Goal: Information Seeking & Learning: Understand process/instructions

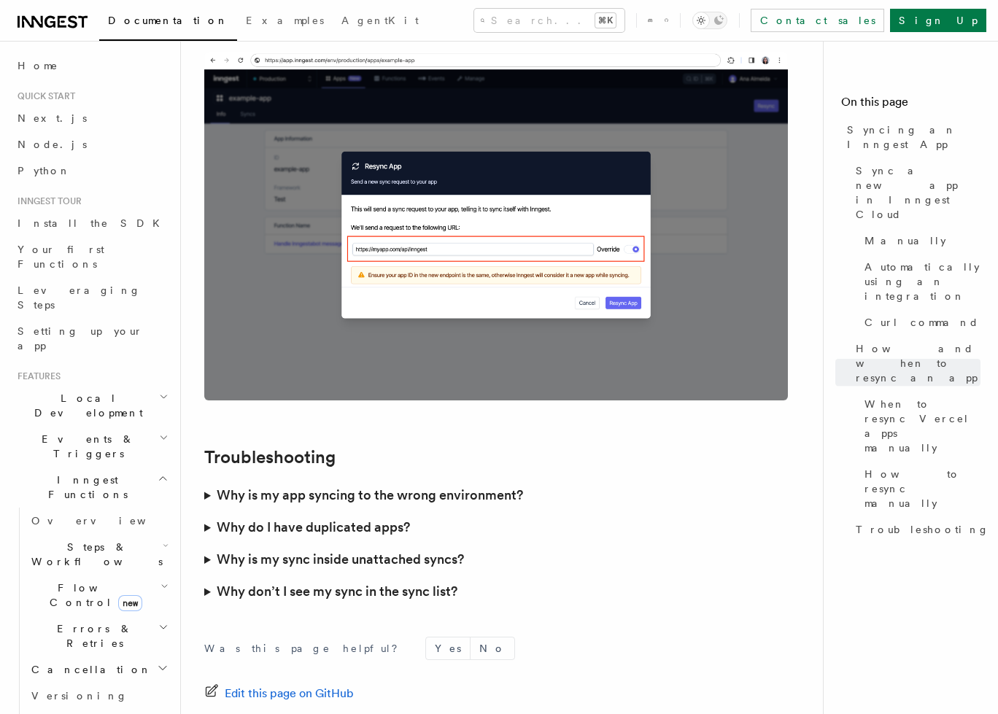
scroll to position [4004, 0]
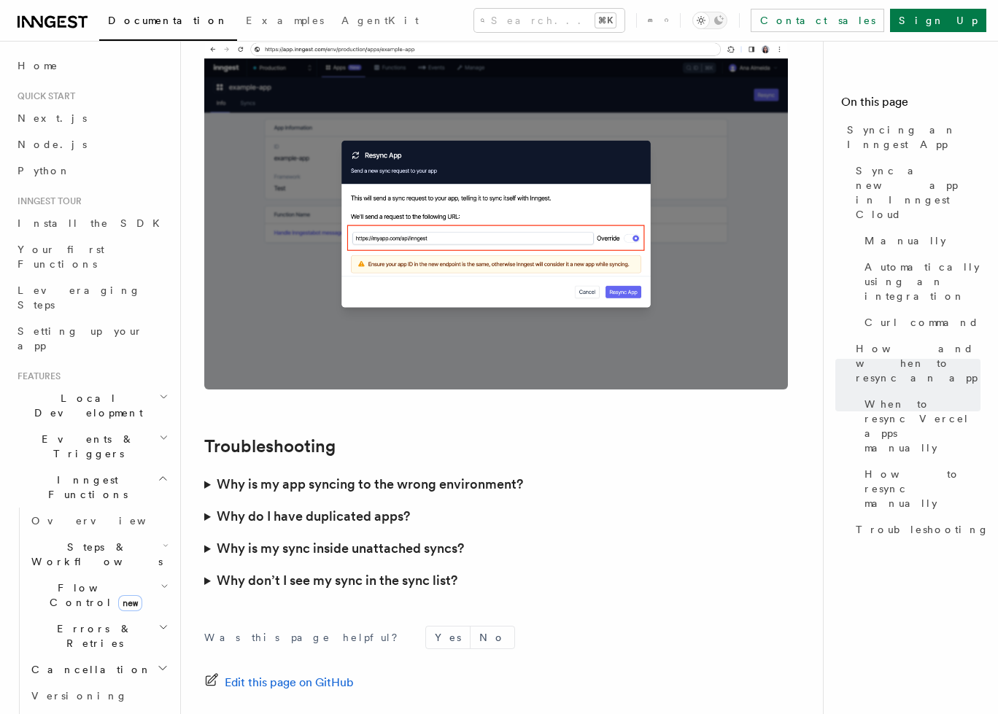
click at [504, 474] on h3 "Why is my app syncing to the wrong environment?" at bounding box center [370, 484] width 306 height 20
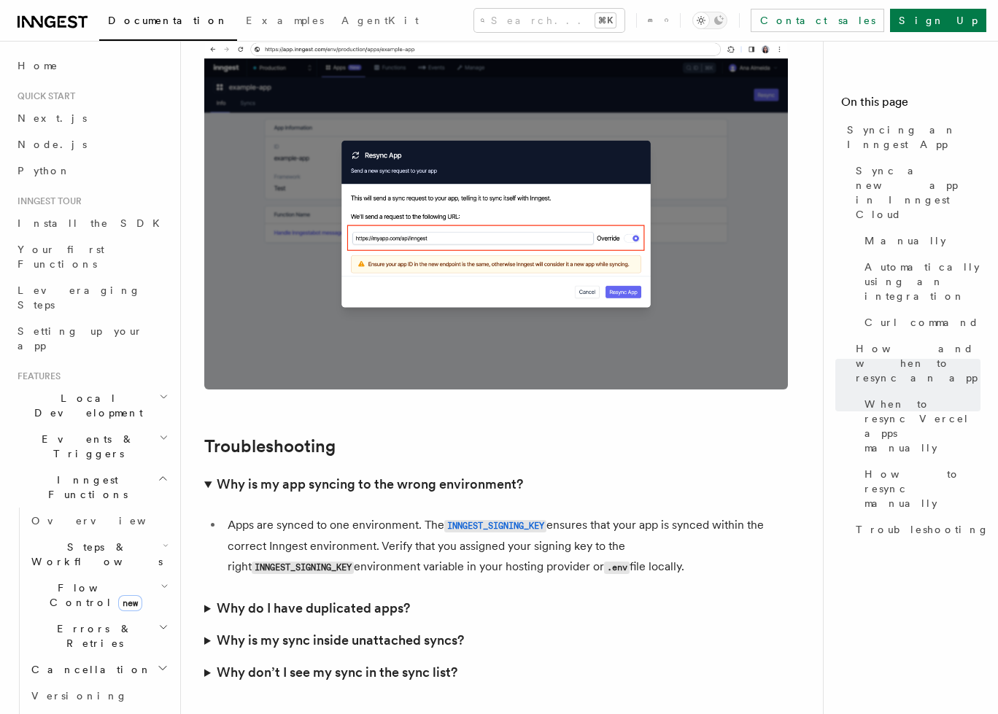
click at [500, 474] on h3 "Why is my app syncing to the wrong environment?" at bounding box center [370, 484] width 306 height 20
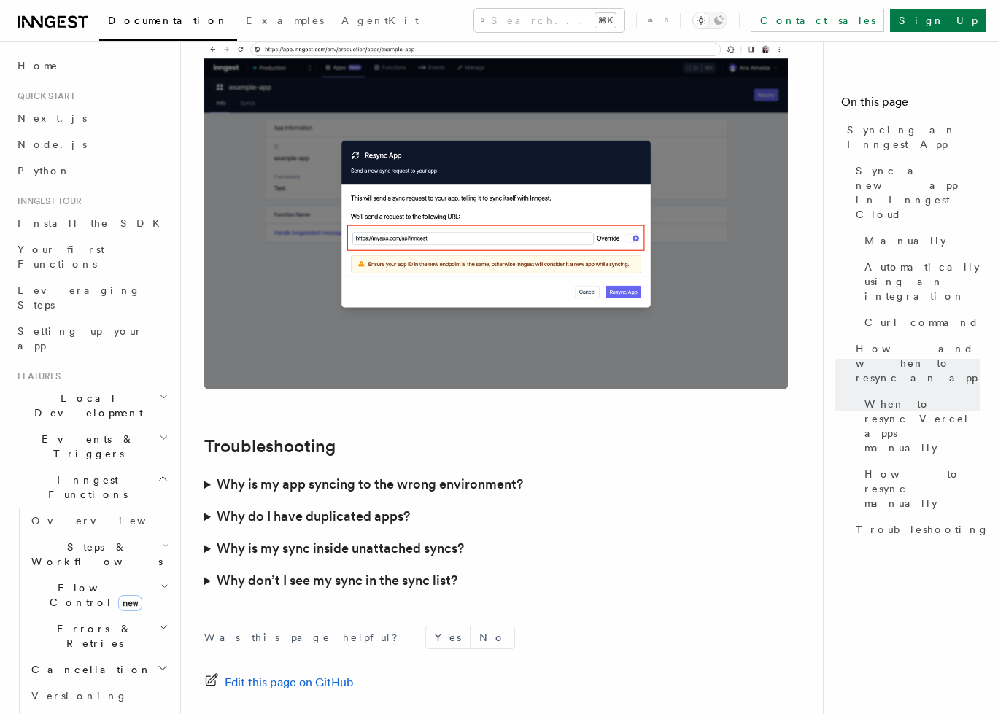
click at [395, 506] on h3 "Why do I have duplicated apps?" at bounding box center [313, 516] width 193 height 20
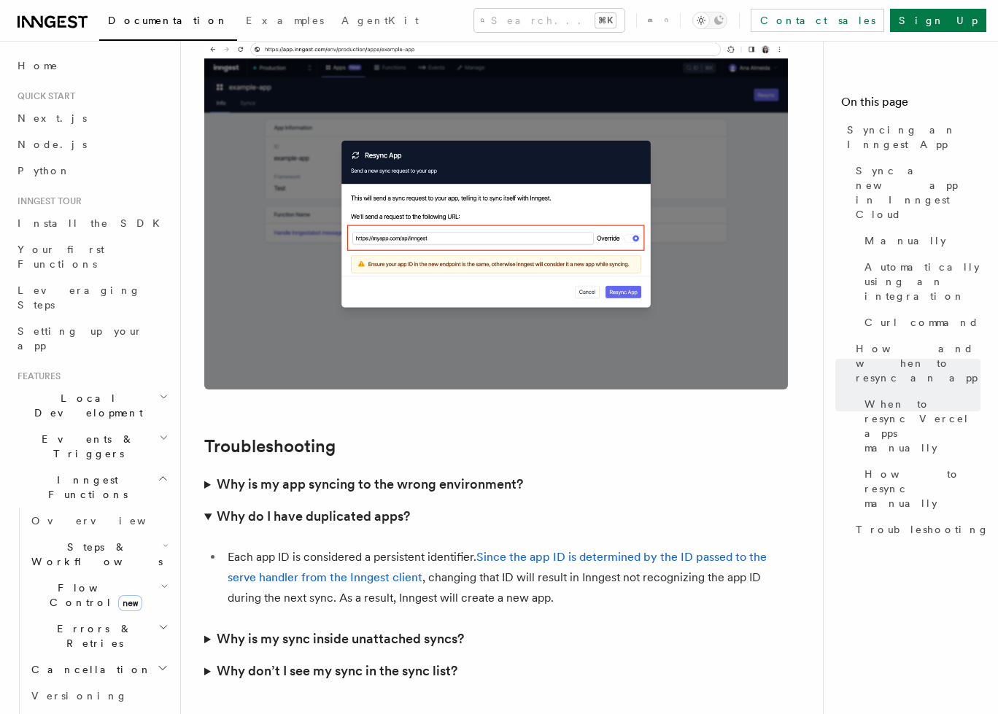
click at [395, 506] on h3 "Why do I have duplicated apps?" at bounding box center [313, 516] width 193 height 20
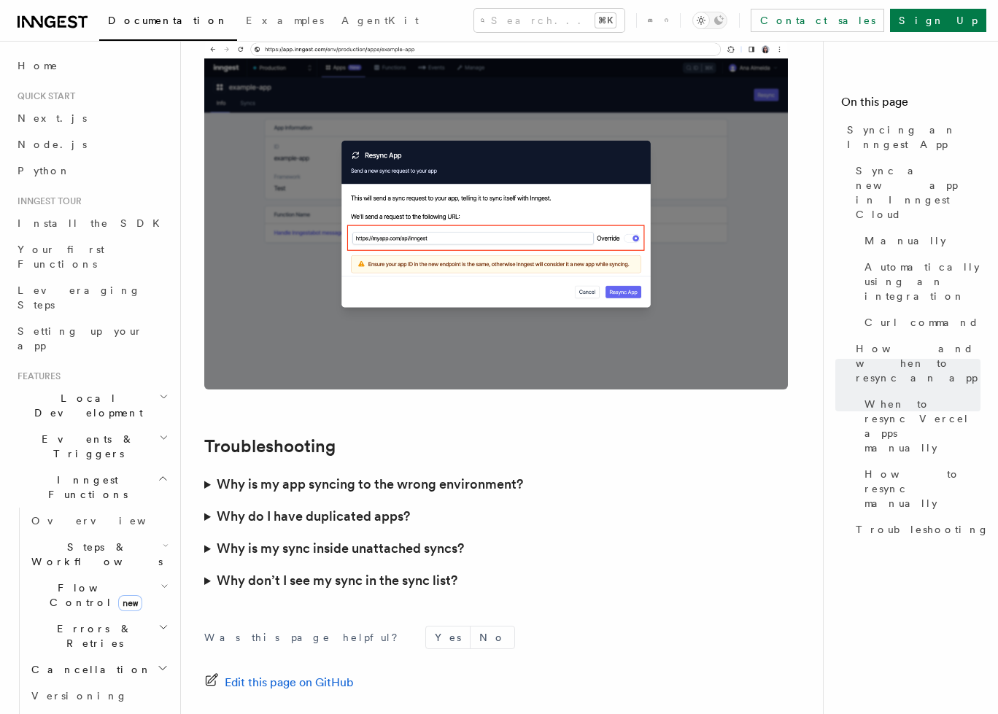
click at [420, 532] on summary "Why is my sync inside unattached syncs?" at bounding box center [496, 548] width 584 height 32
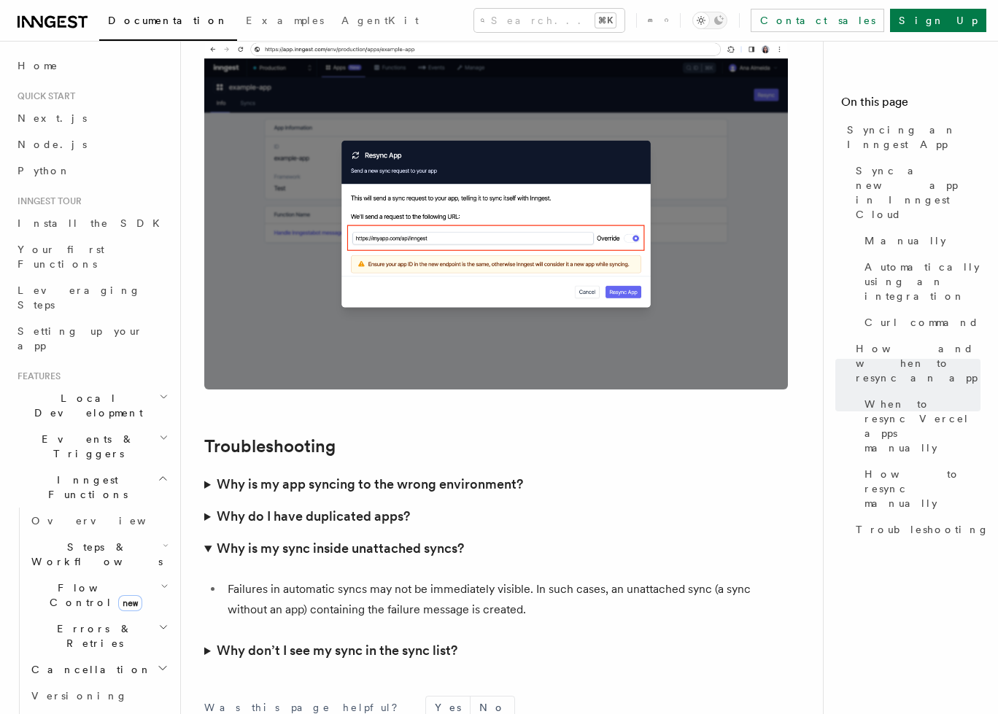
click at [419, 538] on h3 "Why is my sync inside unattached syncs?" at bounding box center [340, 548] width 247 height 20
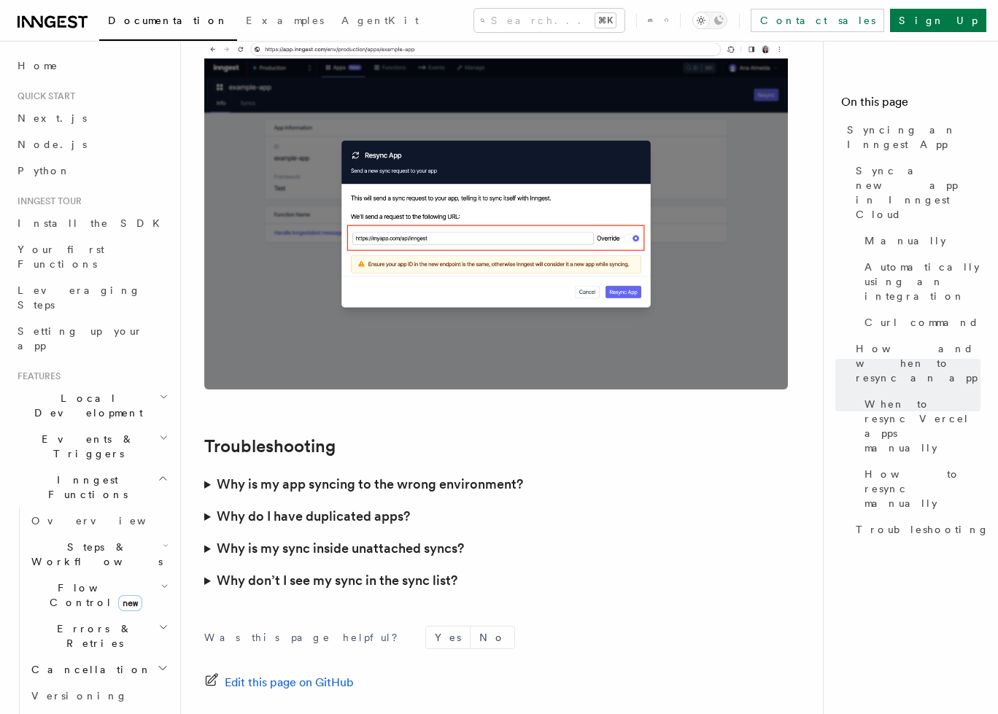
click at [425, 565] on summary "Why don’t I see my sync in the sync list?" at bounding box center [496, 581] width 584 height 32
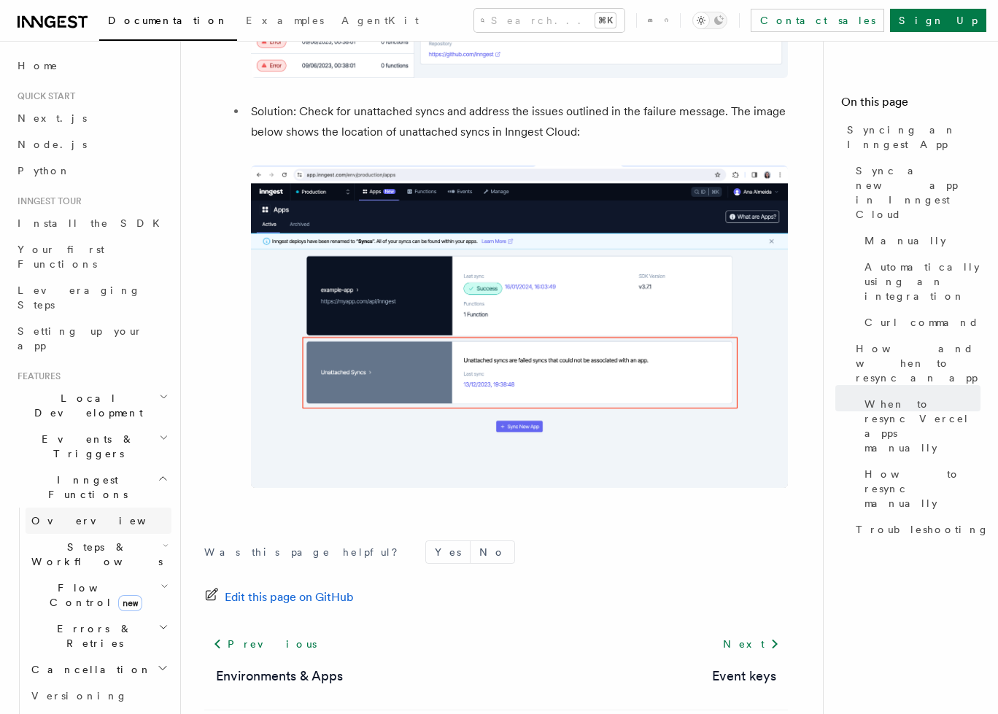
scroll to position [5387, 0]
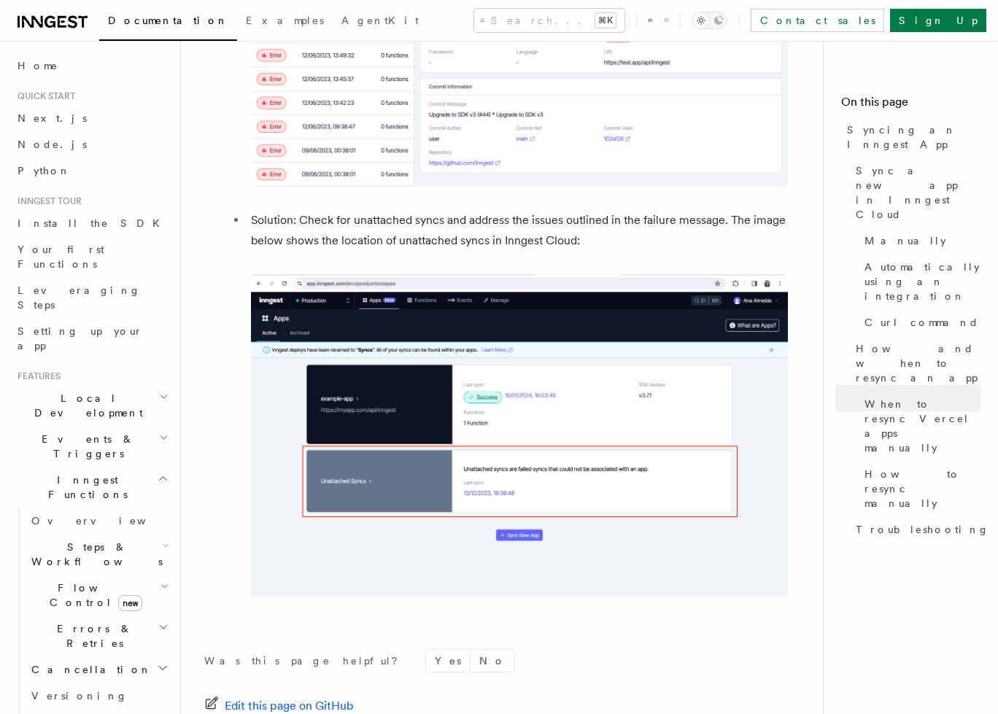
click at [158, 467] on h2 "Inngest Functions" at bounding box center [92, 487] width 160 height 41
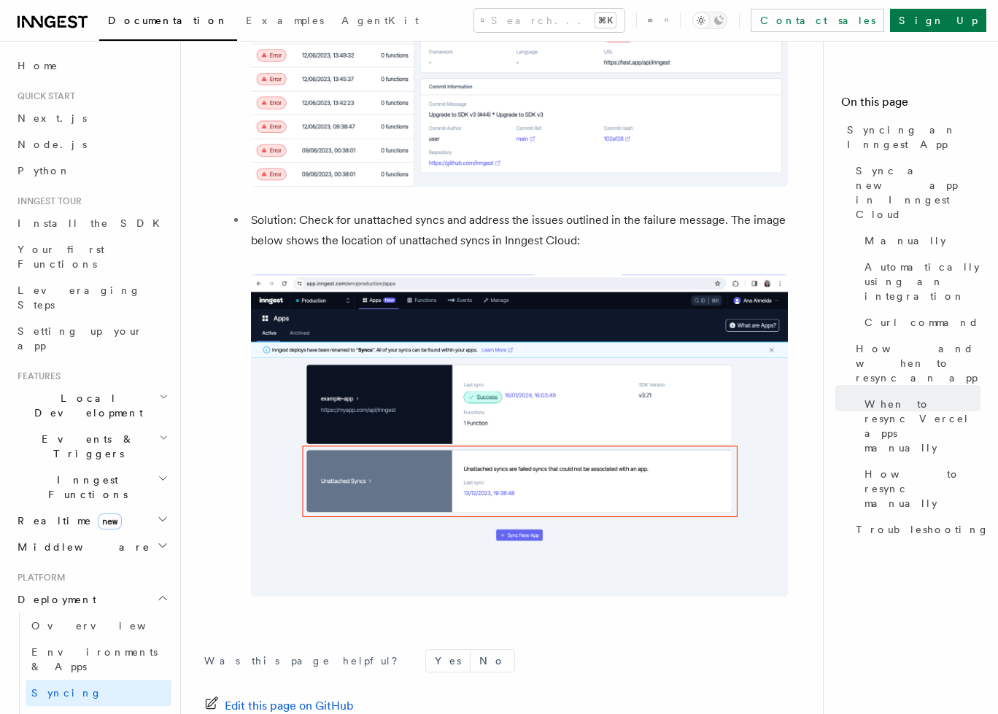
click at [157, 592] on icon "button" at bounding box center [163, 598] width 12 height 12
